Goal: Information Seeking & Learning: Compare options

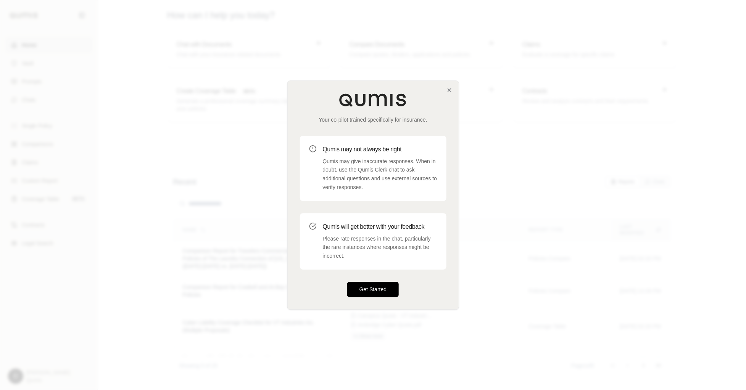
click at [373, 295] on button "Get Started" at bounding box center [373, 289] width 52 height 15
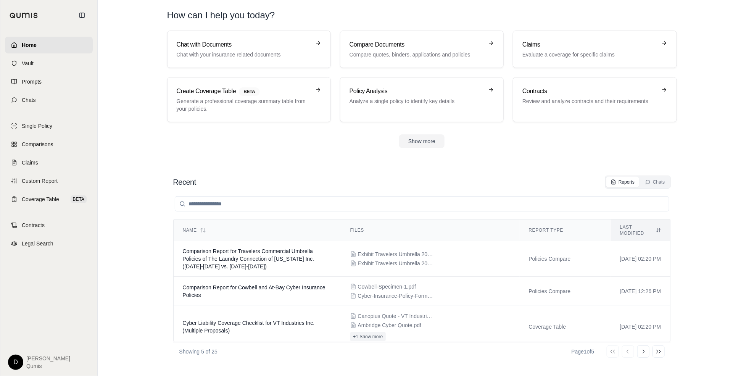
click at [678, 299] on section "Recent Reports Chats Name Files Report Type Last modified Comparison Report for…" at bounding box center [422, 268] width 642 height 216
click at [349, 165] on section "Recent Reports Chats Name Files Report Type Last modified Comparison Report for…" at bounding box center [422, 268] width 642 height 216
click at [24, 98] on span "Chats" at bounding box center [29, 100] width 14 height 8
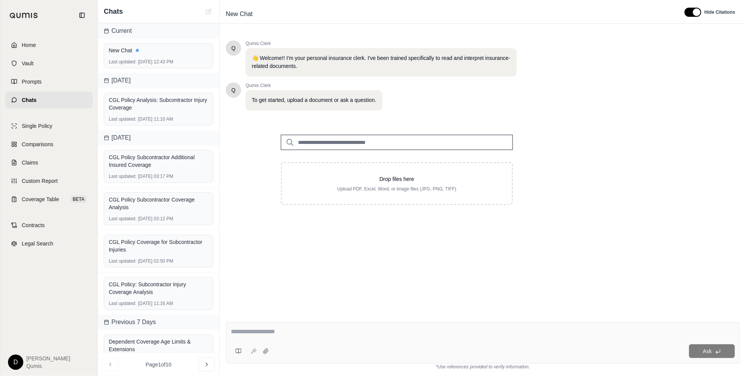
click at [319, 145] on input "search" at bounding box center [397, 142] width 232 height 15
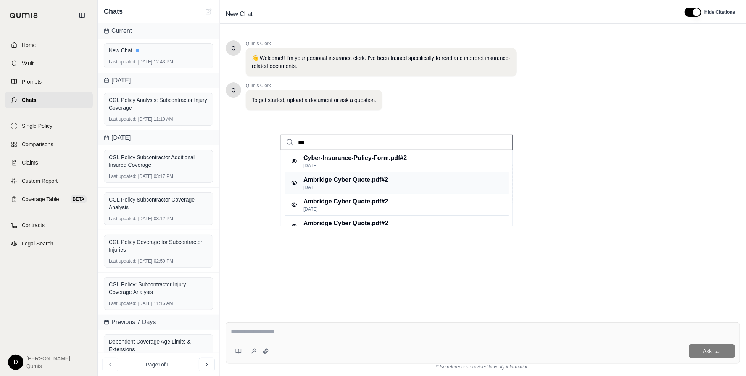
type input "***"
click at [361, 190] on div "Ambridge Cyber Quote.pdf #2 Apr 18, 2025" at bounding box center [397, 183] width 224 height 22
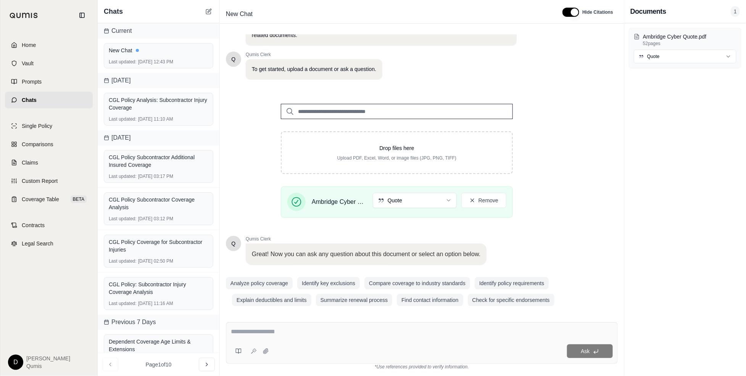
scroll to position [34, 0]
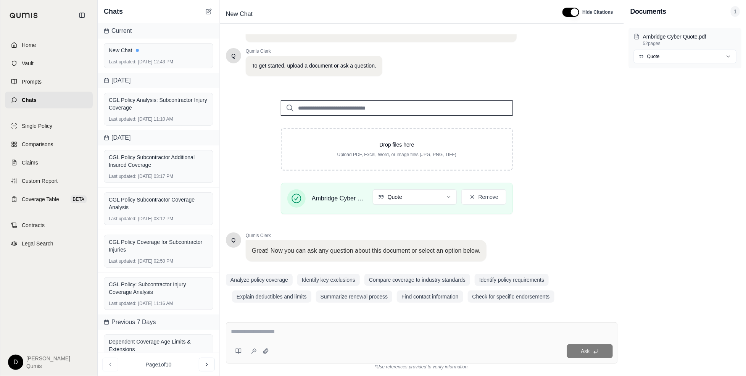
click at [401, 108] on input "search" at bounding box center [397, 107] width 232 height 15
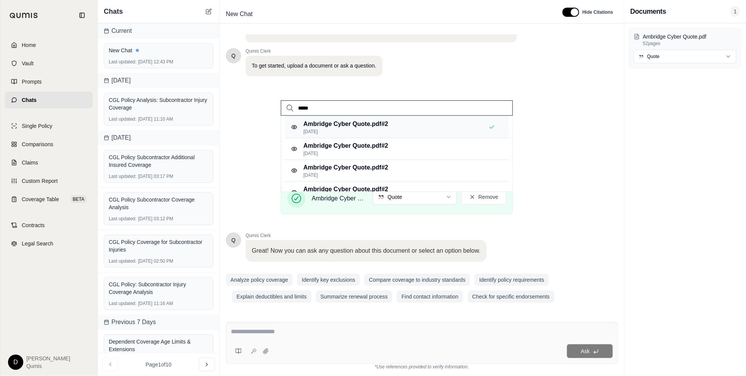
scroll to position [0, 0]
type input "*****"
click at [389, 130] on p "Feb 14, 2025" at bounding box center [357, 131] width 109 height 6
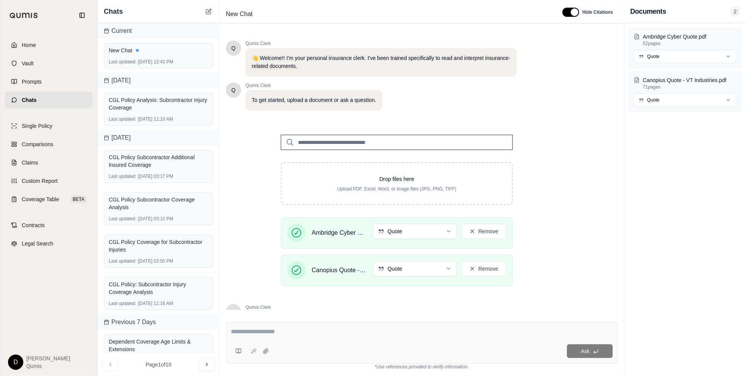
scroll to position [71, 0]
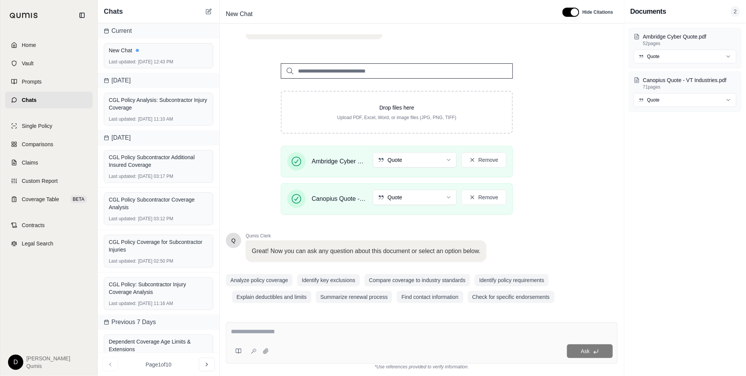
click at [366, 311] on textarea at bounding box center [422, 331] width 382 height 9
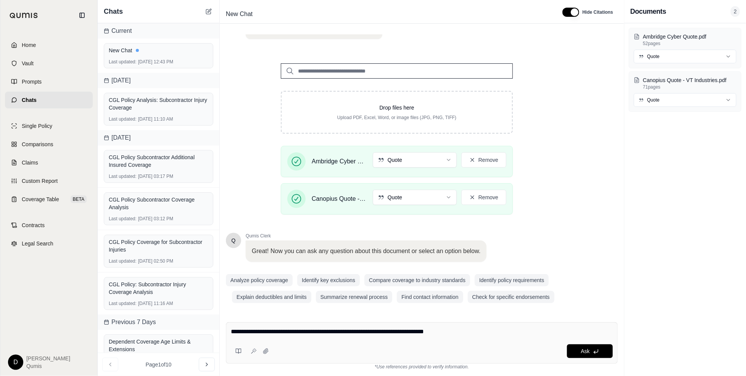
type textarea "**********"
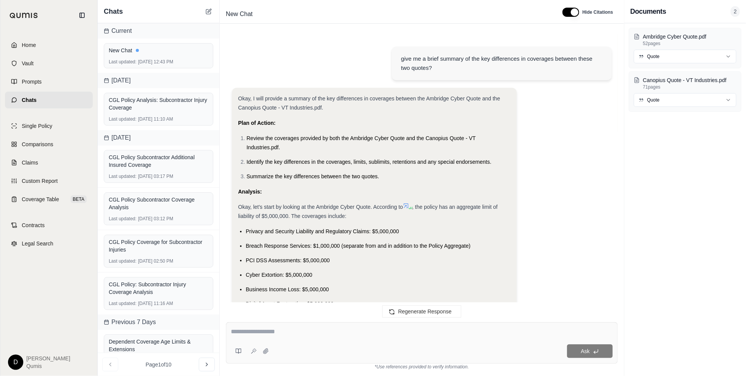
scroll to position [705, 0]
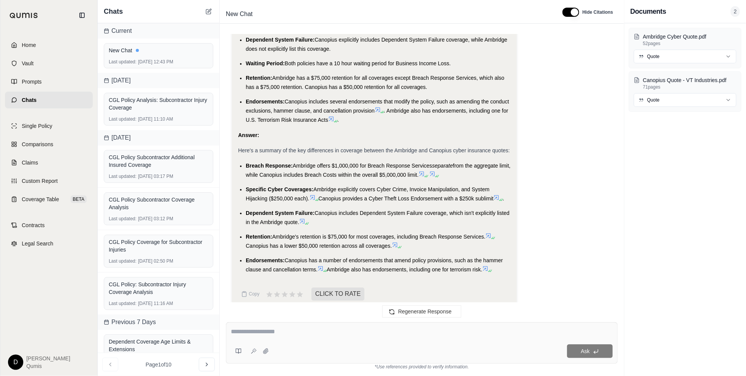
click at [387, 196] on span "Canopius provides a Cyber Theft Loss Endorsement with a $250k sublimit" at bounding box center [406, 199] width 175 height 6
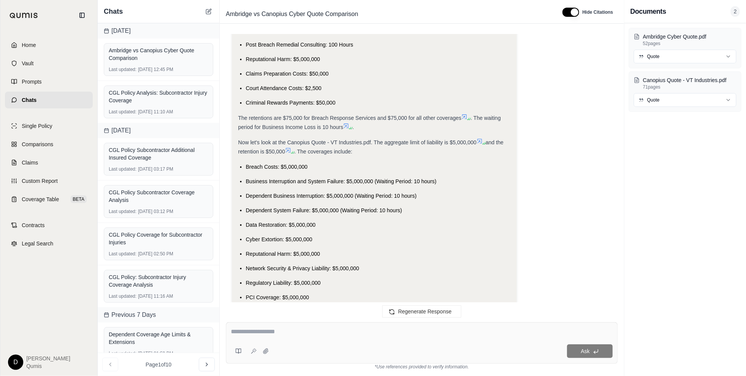
scroll to position [346, 0]
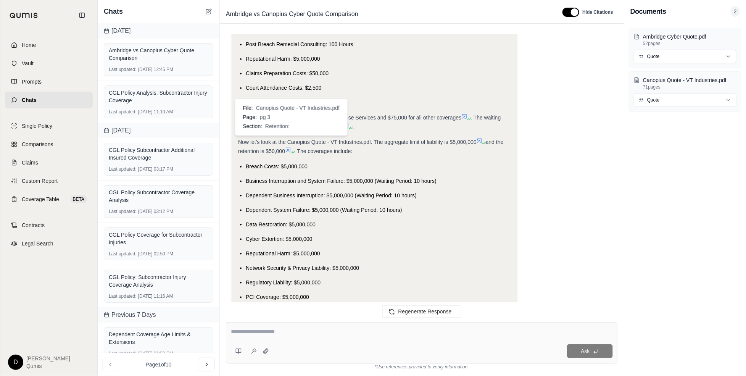
click at [288, 147] on icon at bounding box center [288, 150] width 6 height 6
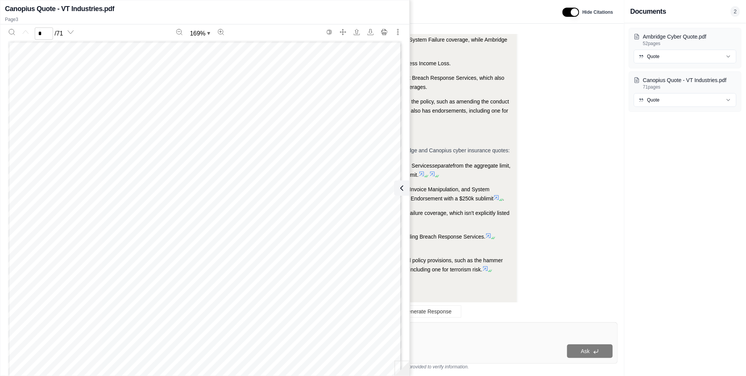
type input "*"
click at [404, 187] on icon at bounding box center [400, 188] width 9 height 9
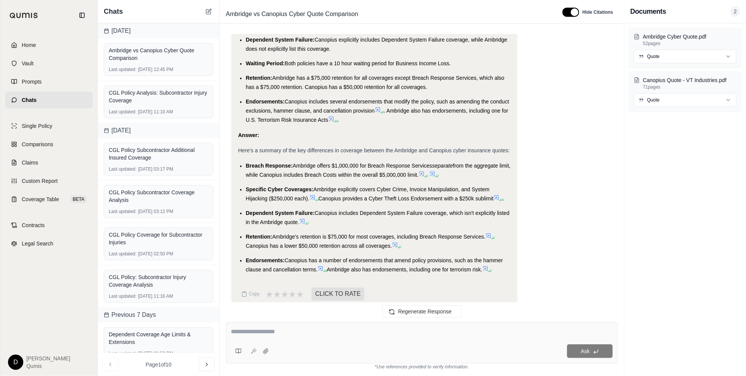
click at [392, 210] on span "Canopius includes Dependent System Failure coverage, which isn't explicitly lis…" at bounding box center [378, 217] width 264 height 15
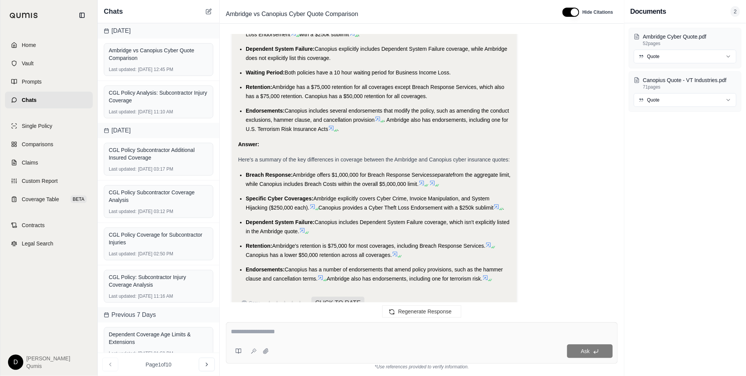
scroll to position [705, 0]
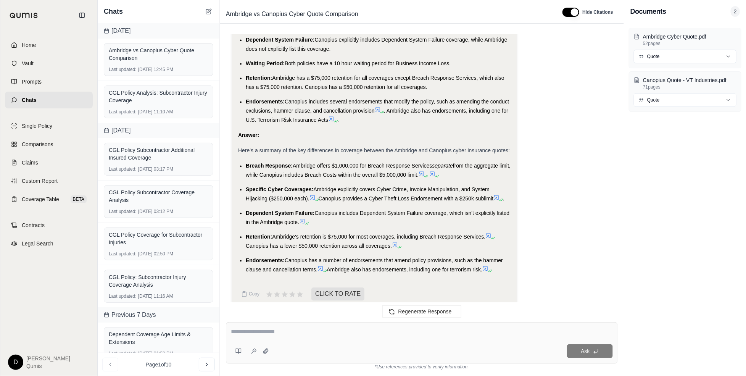
click at [272, 311] on div "Ask" at bounding box center [422, 343] width 392 height 42
click at [279, 311] on textarea at bounding box center [422, 331] width 382 height 9
type textarea "**********"
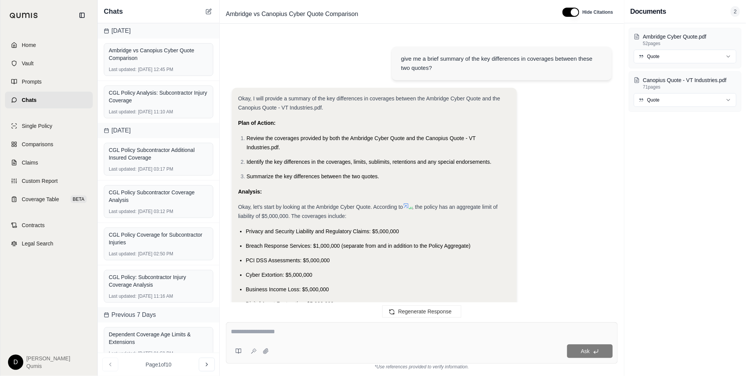
scroll to position [1542, 0]
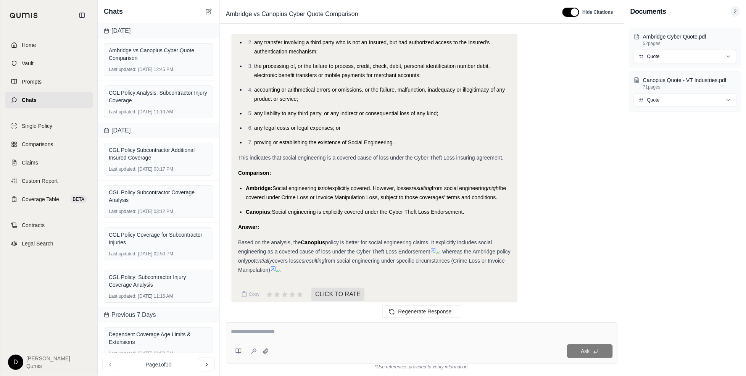
click at [316, 238] on div "Based on the analysis, the Canopius policy is better for social engineering cla…" at bounding box center [374, 256] width 272 height 37
click at [63, 146] on link "Comparisons" at bounding box center [49, 144] width 88 height 17
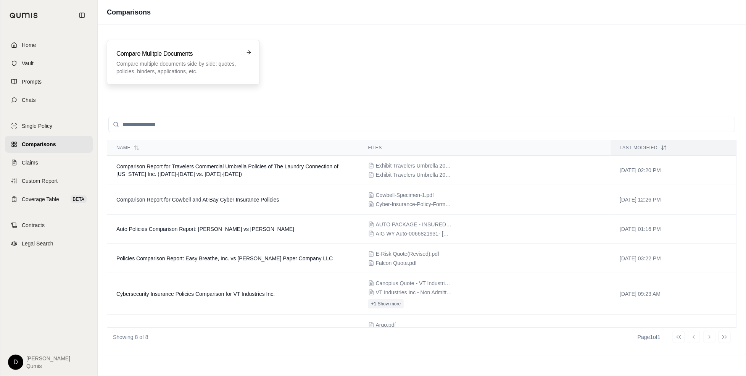
click at [213, 73] on p "Compare multiple documents side by side: quotes, policies, binders, application…" at bounding box center [177, 67] width 123 height 15
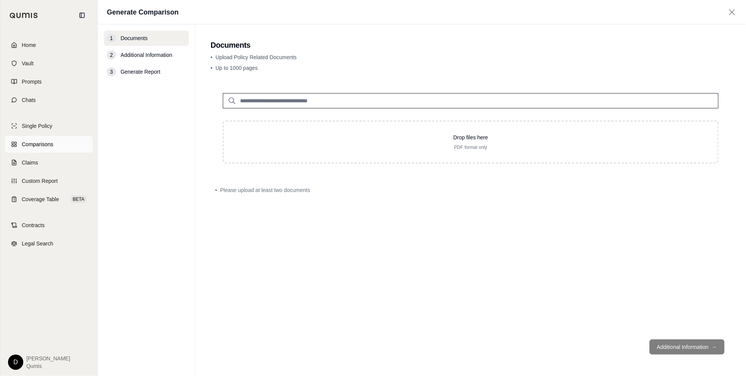
click at [55, 145] on link "Comparisons" at bounding box center [49, 144] width 88 height 17
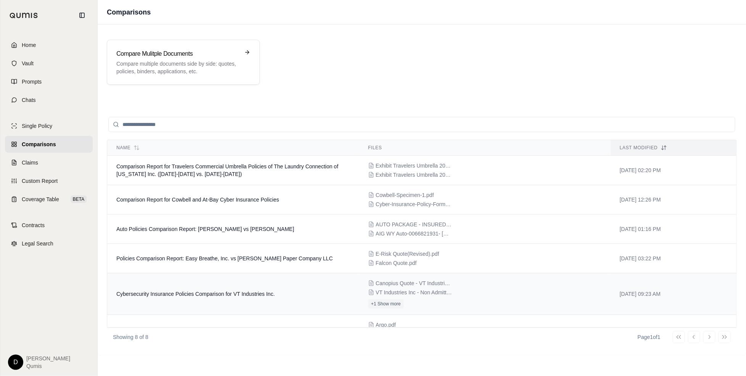
click at [225, 295] on span "Cybersecurity Insurance Policies Comparison for VT Industries Inc." at bounding box center [195, 294] width 158 height 6
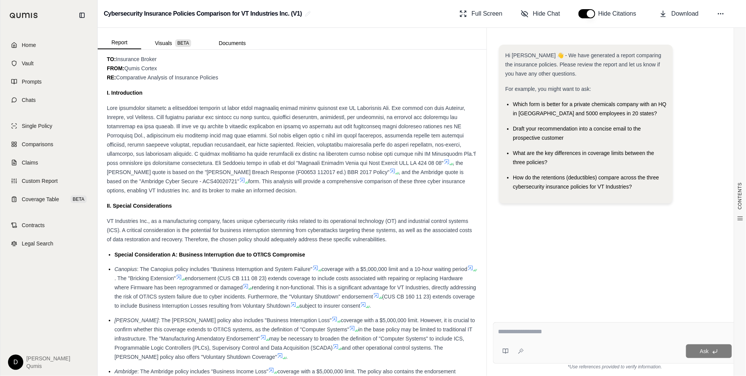
scroll to position [476, 0]
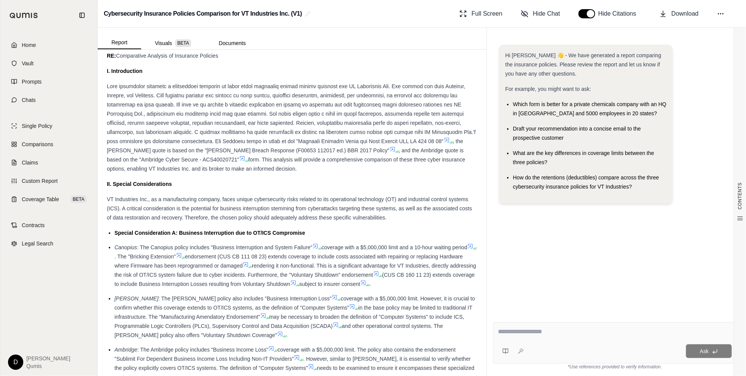
click at [270, 278] on li "Canopius : The Canopius policy includes "Business Interruption and System Failu…" at bounding box center [295, 266] width 363 height 46
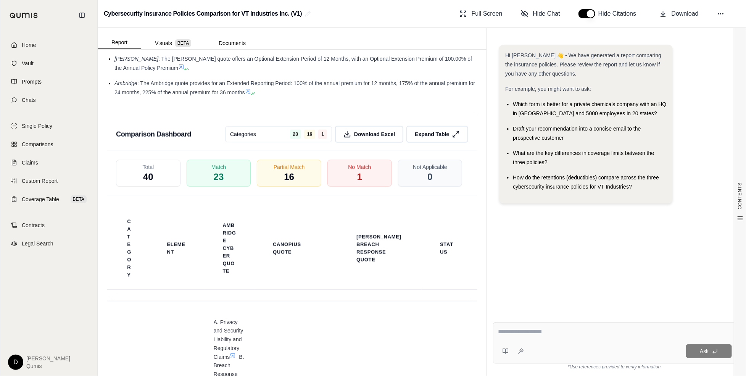
scroll to position [1908, 0]
click at [438, 130] on span "Expand Table" at bounding box center [432, 134] width 36 height 8
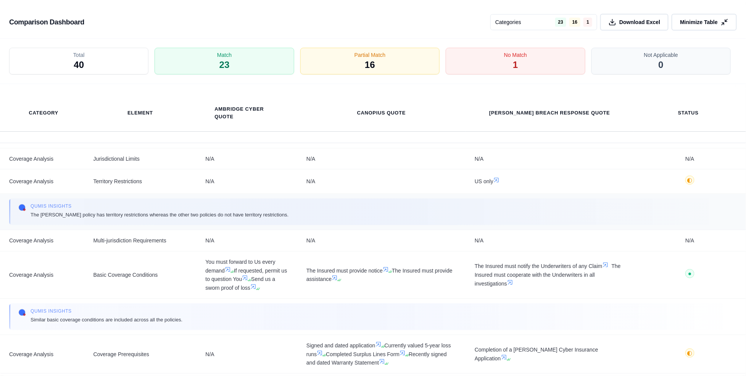
scroll to position [446, 0]
click at [678, 18] on button "Minimize Table" at bounding box center [704, 22] width 68 height 18
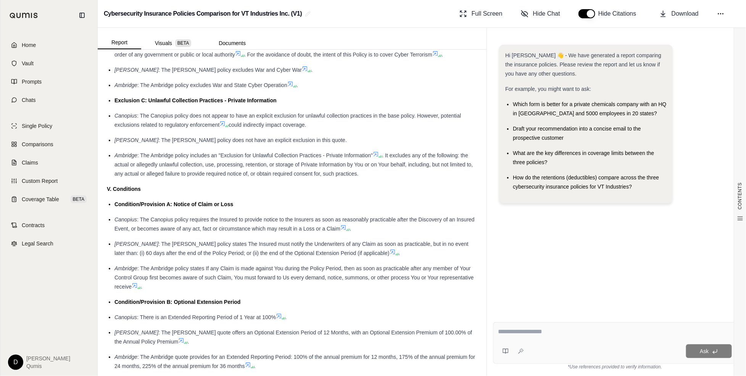
click at [541, 311] on div "Ask" at bounding box center [615, 343] width 244 height 42
type textarea "**********"
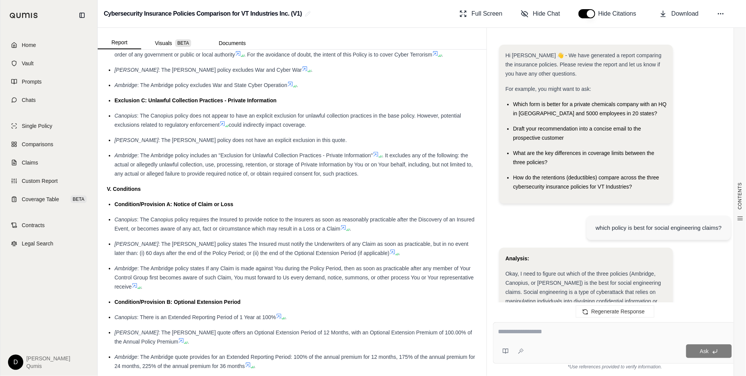
scroll to position [1350, 0]
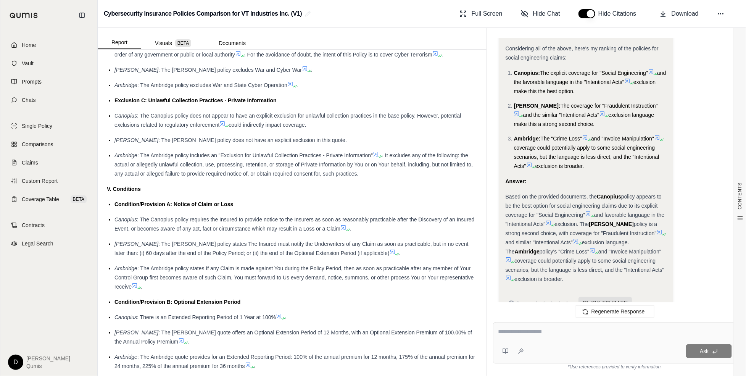
click at [267, 162] on span ". It excludes any of the following: the actual or allegedly unlawful collection…" at bounding box center [293, 164] width 358 height 24
click at [176, 45] on span "BETA" at bounding box center [183, 43] width 16 height 8
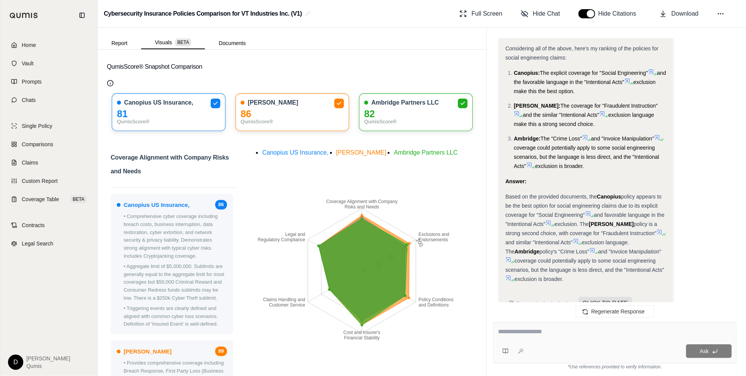
scroll to position [0, 0]
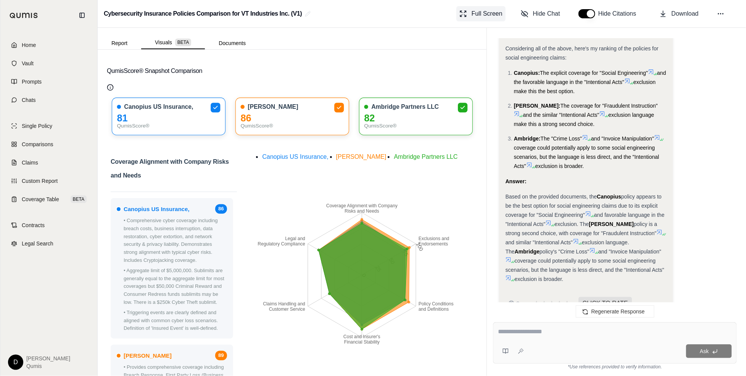
click at [480, 8] on button "Full Screen" at bounding box center [480, 13] width 49 height 15
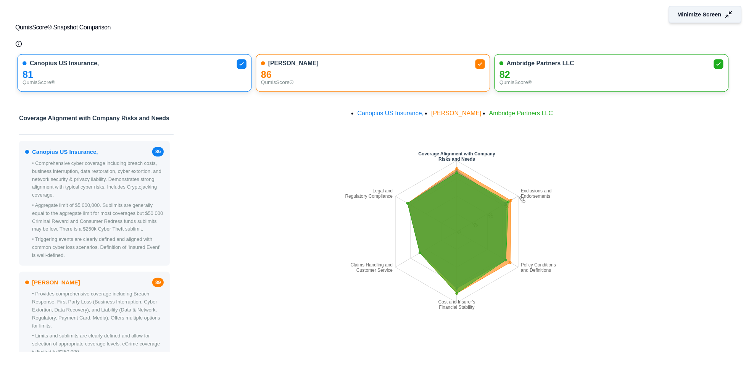
click at [678, 14] on span "Minimize Screen" at bounding box center [700, 15] width 44 height 8
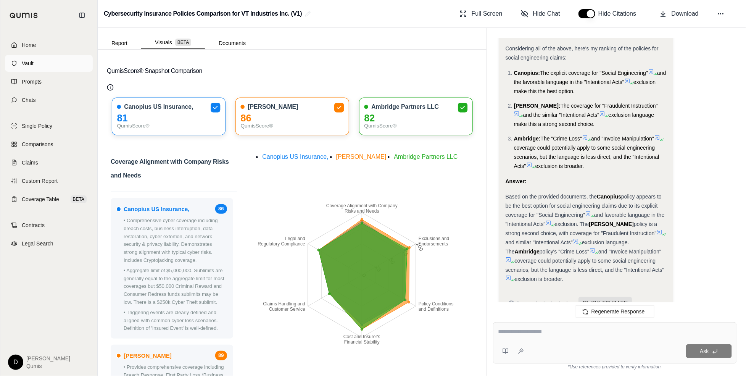
click at [56, 67] on link "Vault" at bounding box center [49, 63] width 88 height 17
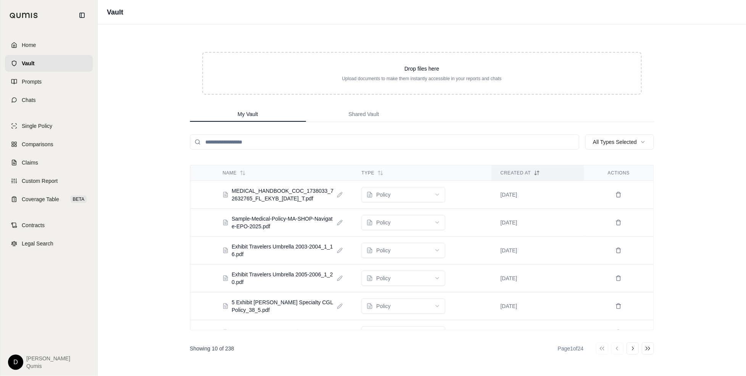
click at [54, 90] on div "Home Vault Prompts Chats" at bounding box center [49, 73] width 88 height 72
click at [46, 84] on link "Prompts" at bounding box center [49, 81] width 88 height 17
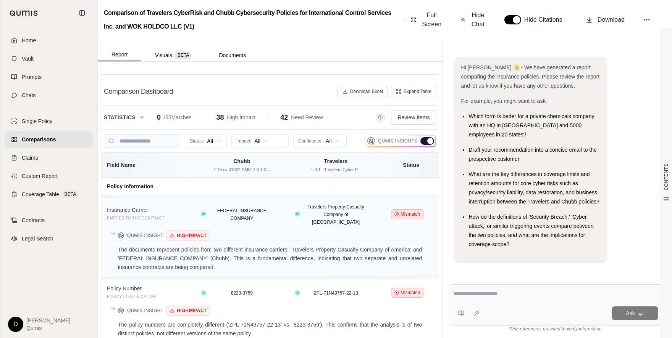
scroll to position [1715, 0]
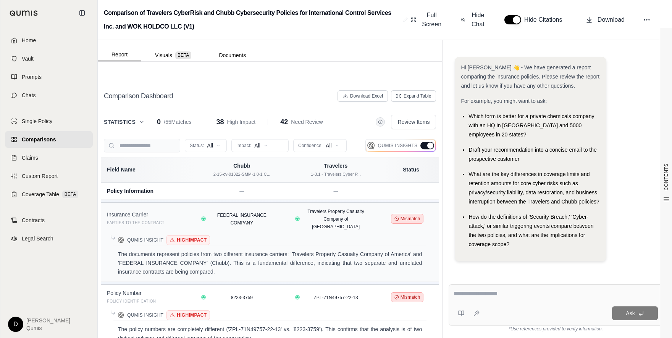
click at [427, 143] on div at bounding box center [430, 146] width 6 height 6
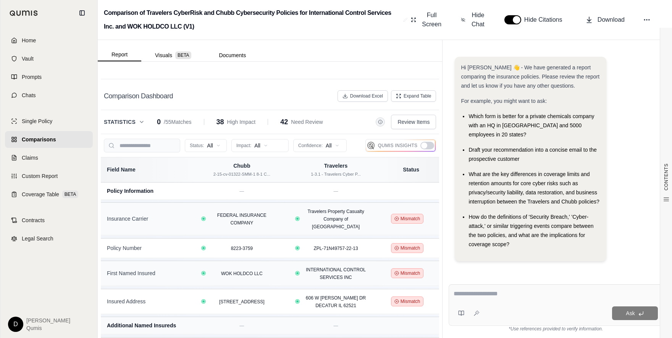
click at [425, 143] on div at bounding box center [424, 146] width 6 height 6
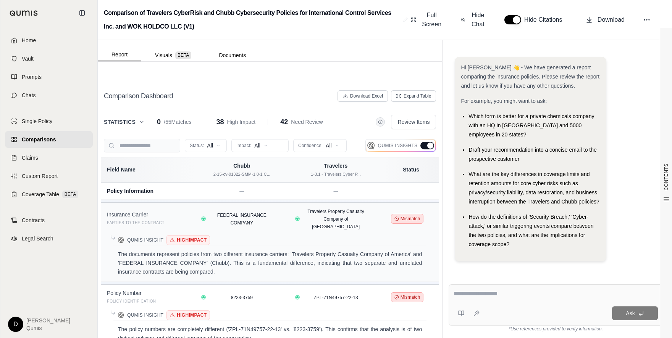
click at [425, 142] on div at bounding box center [427, 146] width 14 height 8
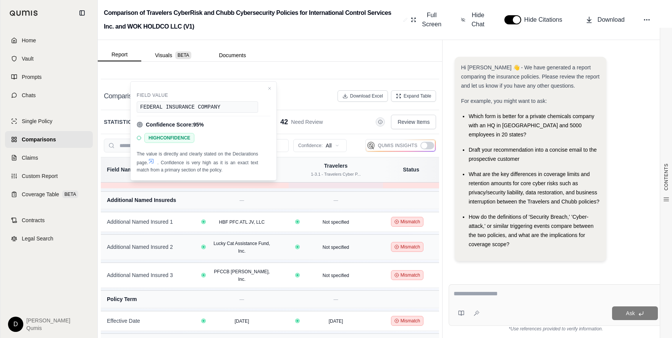
scroll to position [129, 0]
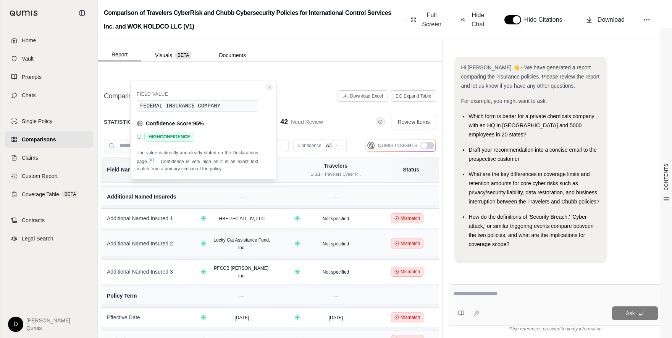
click at [270, 85] on icon "Close confidence details" at bounding box center [269, 87] width 5 height 5
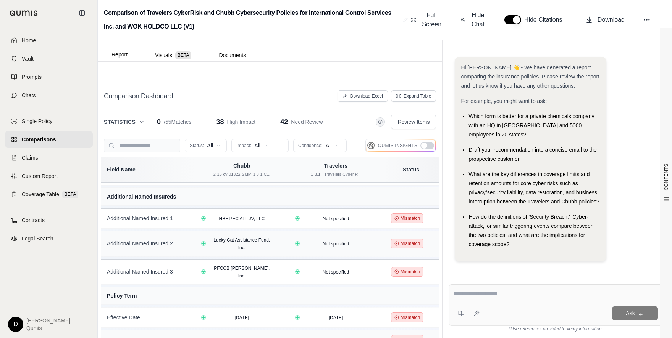
scroll to position [0, 0]
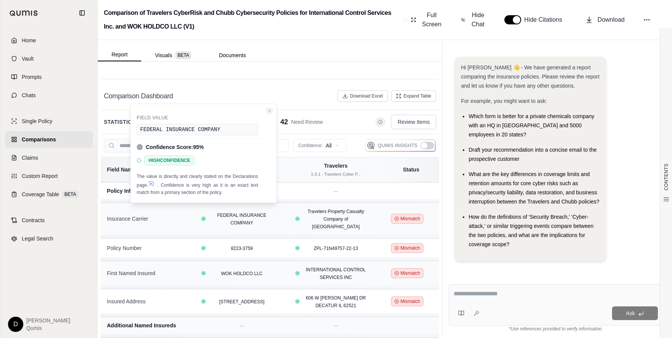
click at [271, 109] on icon "Close confidence details" at bounding box center [269, 111] width 5 height 5
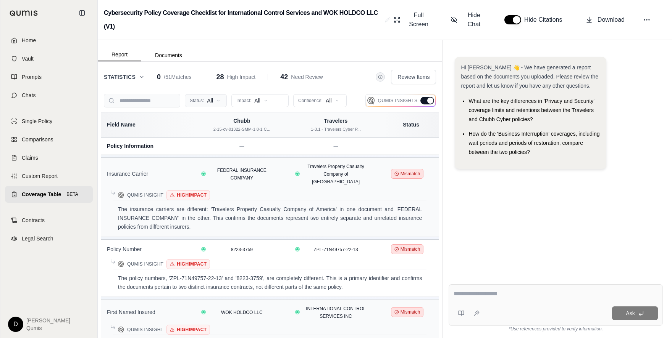
click at [204, 99] on html "Home Vault Prompts Chats Single Policy Comparisons Claims Custom Report Coverag…" at bounding box center [336, 169] width 672 height 338
click at [271, 95] on html "Home Vault Prompts Chats Single Policy Comparisons Claims Custom Report Coverag…" at bounding box center [336, 169] width 672 height 338
click at [324, 101] on html "Home Vault Prompts Chats Single Policy Comparisons Claims Custom Report Coverag…" at bounding box center [336, 169] width 672 height 338
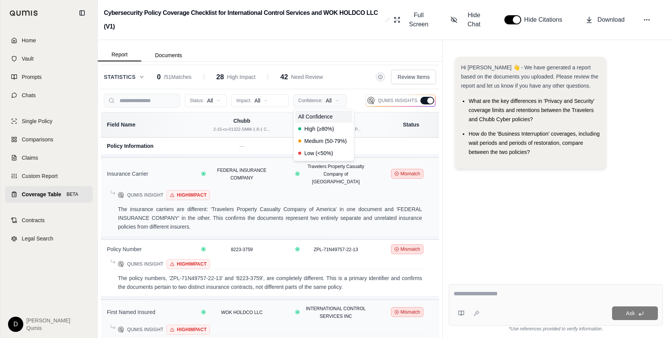
click at [324, 101] on html "Home Vault Prompts Chats Single Policy Comparisons Claims Custom Report Coverag…" at bounding box center [336, 169] width 672 height 338
click at [405, 77] on span "Review Items" at bounding box center [413, 77] width 32 height 8
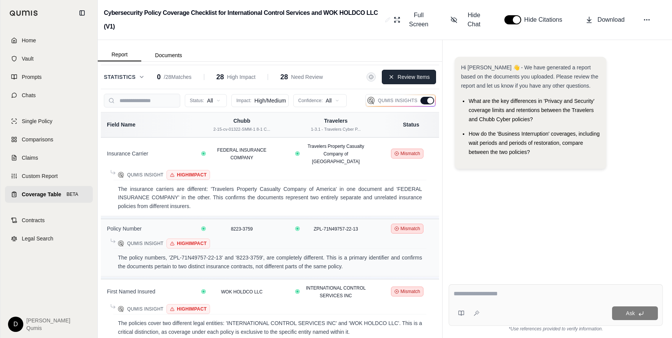
click at [405, 77] on span "Review Items" at bounding box center [413, 77] width 32 height 8
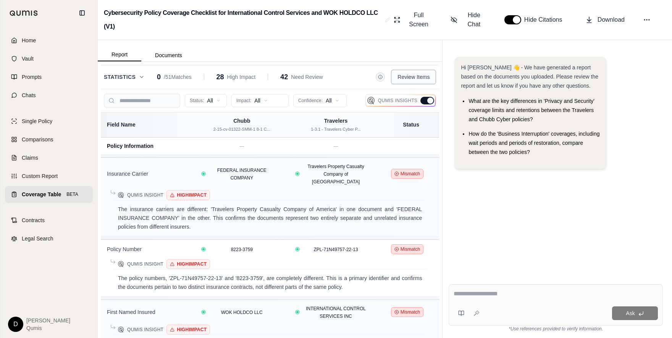
click at [405, 77] on span "Review Items" at bounding box center [413, 77] width 32 height 8
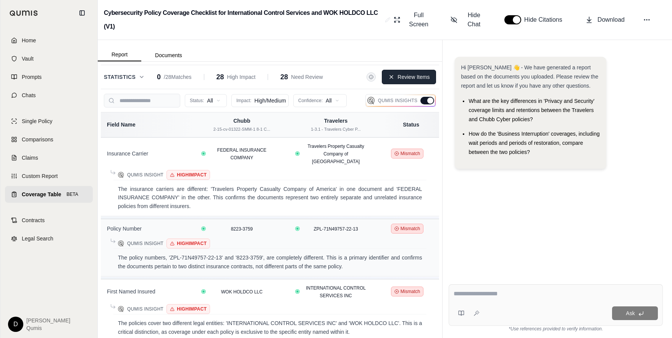
click at [405, 77] on span "Review Items" at bounding box center [413, 77] width 32 height 8
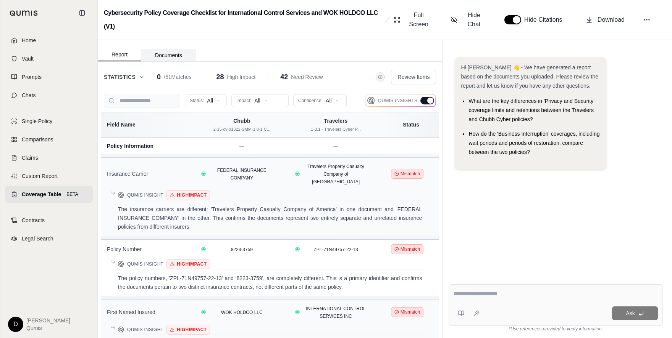
click at [160, 58] on button "Documents" at bounding box center [168, 55] width 55 height 12
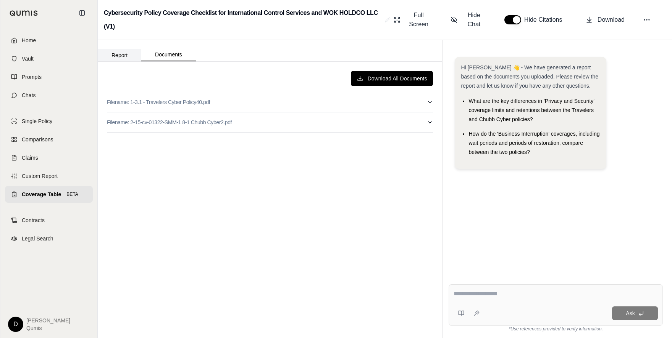
click at [113, 53] on button "Report" at bounding box center [119, 55] width 43 height 12
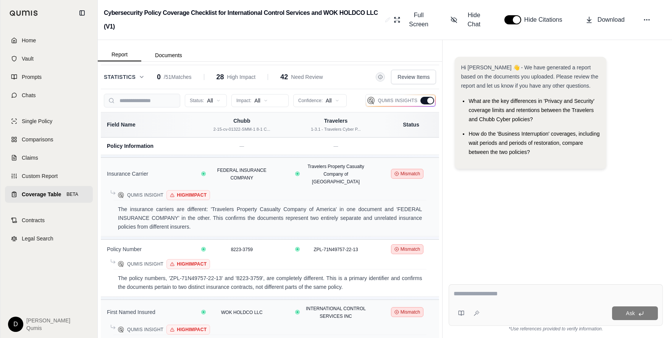
click at [426, 98] on div at bounding box center [427, 101] width 14 height 8
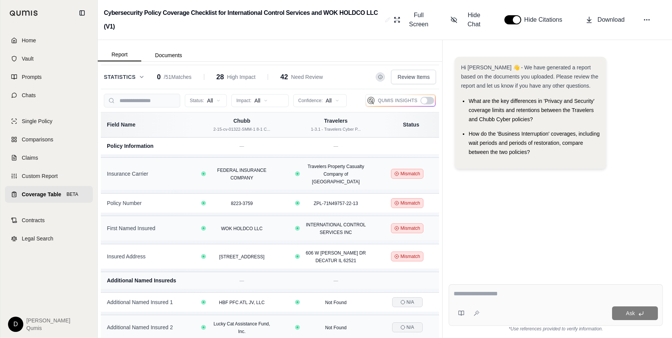
click at [380, 77] on icon at bounding box center [380, 77] width 5 height 5
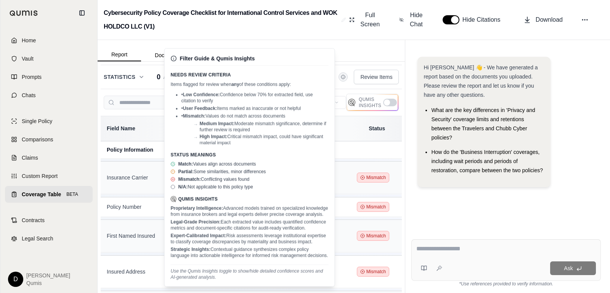
click at [469, 158] on li "How do the 'Business Interruption' coverages, including wait periods and period…" at bounding box center [488, 161] width 113 height 27
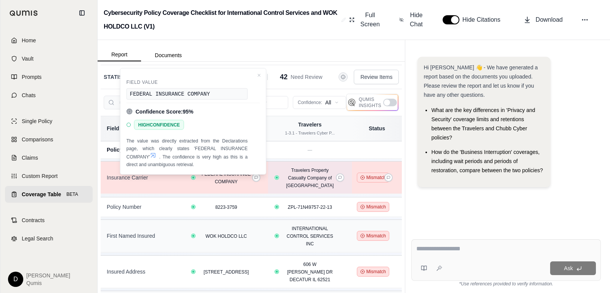
click at [313, 179] on span "Travelers Property Casualty Company of America" at bounding box center [310, 178] width 48 height 21
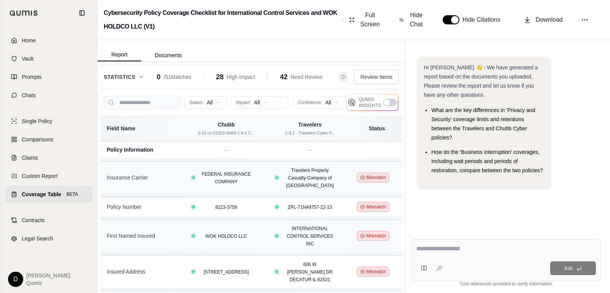
click at [389, 99] on div at bounding box center [390, 103] width 14 height 8
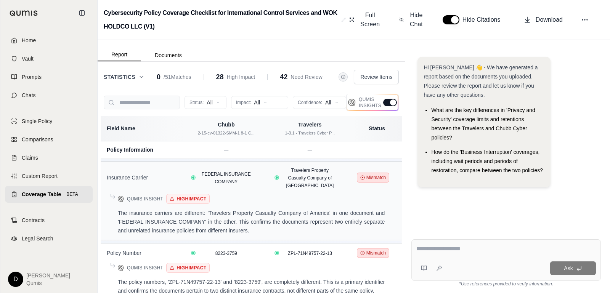
click at [389, 103] on div at bounding box center [390, 103] width 14 height 8
